Goal: Navigation & Orientation: Go to known website

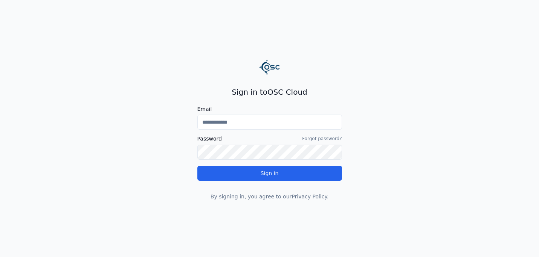
click at [132, 184] on main "Sign in to OSC Cloud Email Password Forgot password? Sign in By signing in, you…" at bounding box center [269, 128] width 539 height 257
